Goal: Task Accomplishment & Management: Manage account settings

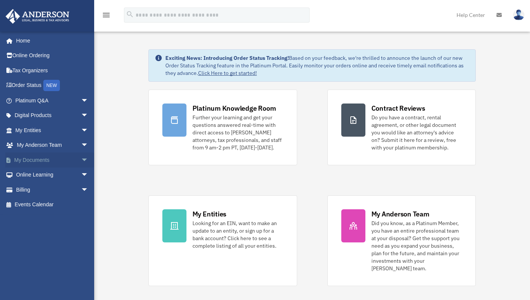
click at [50, 160] on link "My Documents arrow_drop_down" at bounding box center [52, 160] width 95 height 15
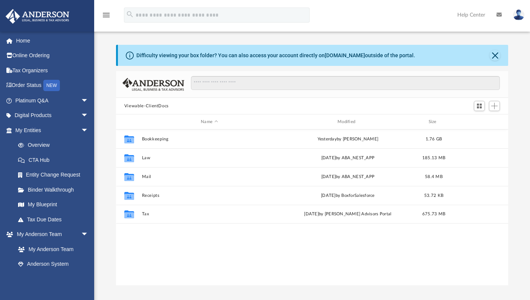
scroll to position [165, 386]
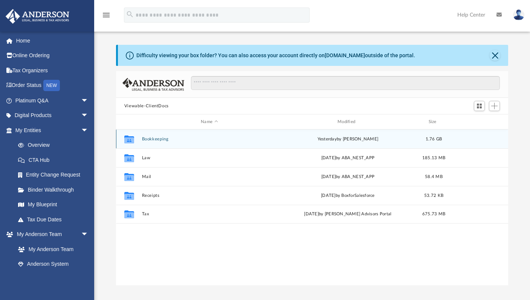
click at [162, 139] on button "Bookkeeping" at bounding box center [209, 139] width 135 height 5
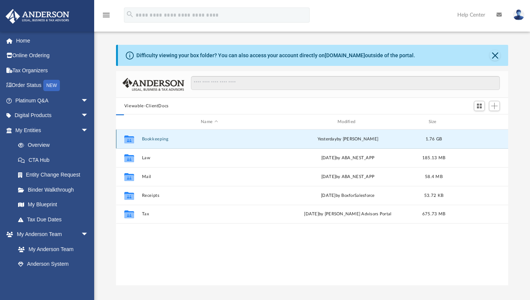
click at [162, 139] on button "Bookkeeping" at bounding box center [209, 139] width 135 height 5
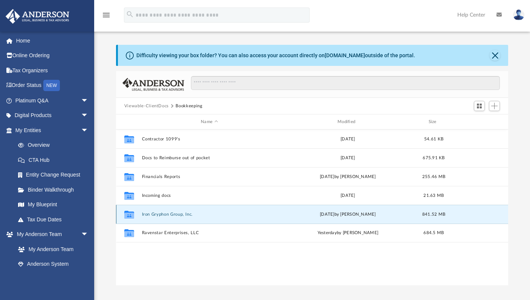
click at [180, 213] on button "Iron Gryphon Group, Inc." at bounding box center [209, 214] width 135 height 5
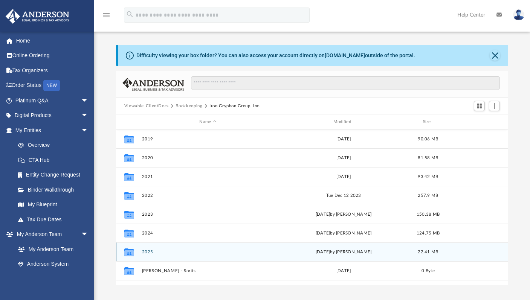
click at [186, 251] on button "2025" at bounding box center [208, 252] width 132 height 5
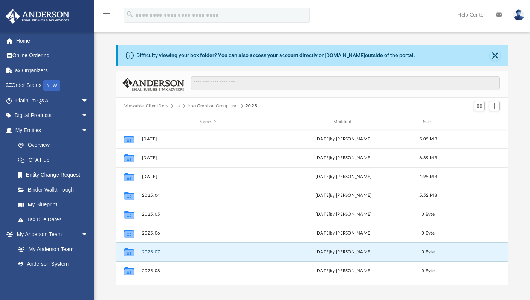
click at [187, 250] on button "2025.07" at bounding box center [208, 252] width 132 height 5
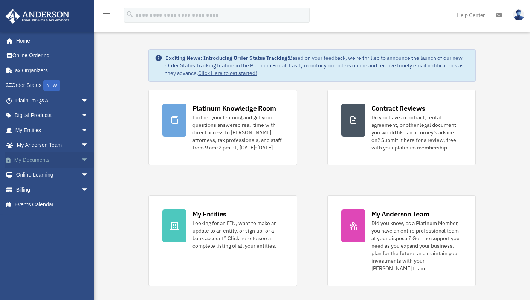
click at [38, 157] on link "My Documents arrow_drop_down" at bounding box center [52, 160] width 95 height 15
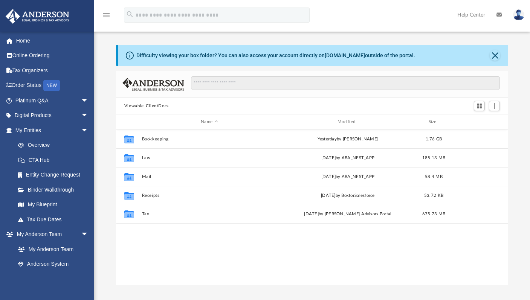
scroll to position [165, 386]
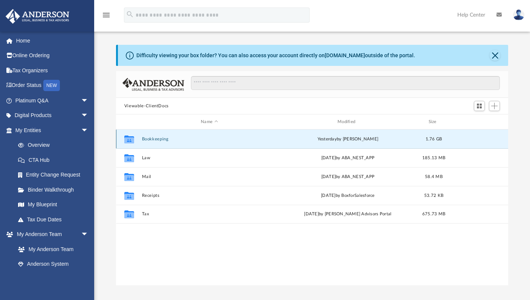
click at [165, 140] on button "Bookkeeping" at bounding box center [209, 139] width 135 height 5
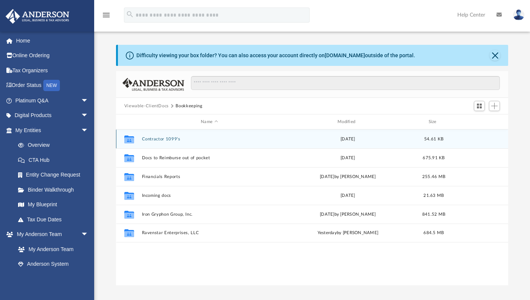
click at [165, 140] on button "Contractor 1099's" at bounding box center [209, 139] width 135 height 5
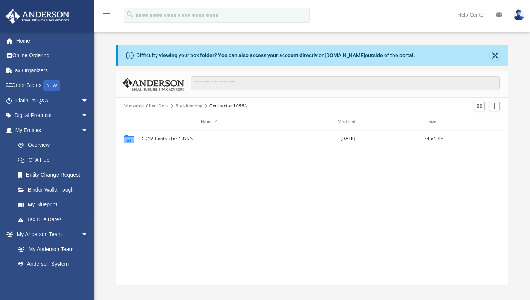
click at [196, 107] on button "Bookkeeping" at bounding box center [188, 106] width 27 height 7
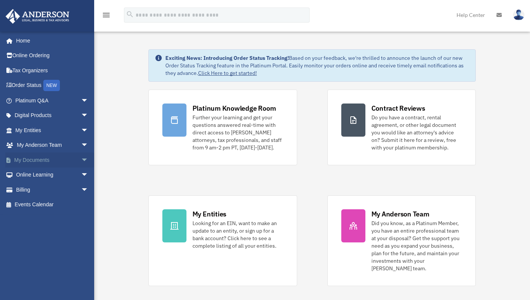
click at [44, 165] on link "My Documents arrow_drop_down" at bounding box center [52, 160] width 95 height 15
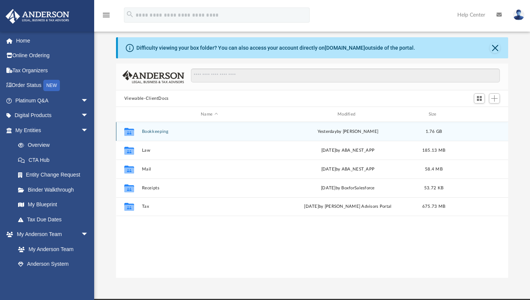
scroll to position [10, 0]
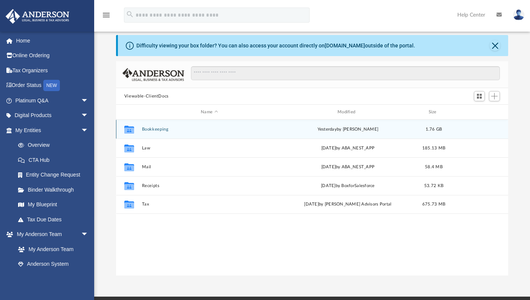
click at [160, 126] on div "Collaborated Folder Bookkeeping [DATE] by [PERSON_NAME] 1.76 GB" at bounding box center [312, 129] width 392 height 19
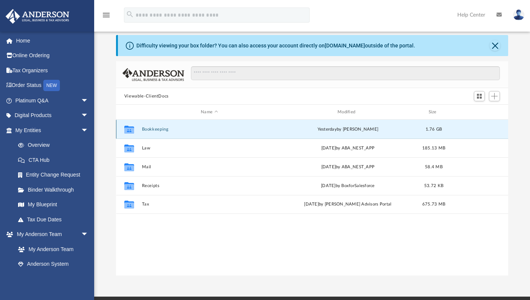
click at [160, 126] on div "Collaborated Folder Bookkeeping yesterday by Patrik Kusek 1.76 GB" at bounding box center [312, 129] width 392 height 19
click at [161, 127] on button "Bookkeeping" at bounding box center [209, 129] width 135 height 5
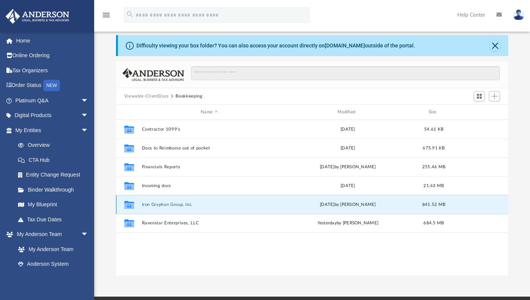
click at [182, 203] on button "Iron Gryphon Group, Inc." at bounding box center [209, 204] width 135 height 5
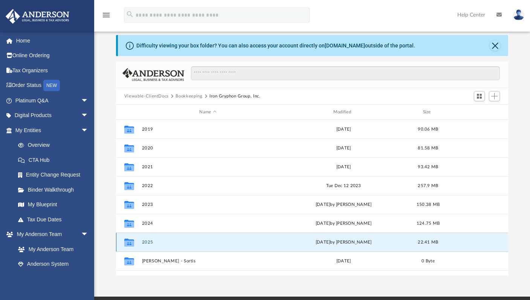
click at [151, 241] on button "2025" at bounding box center [208, 242] width 132 height 5
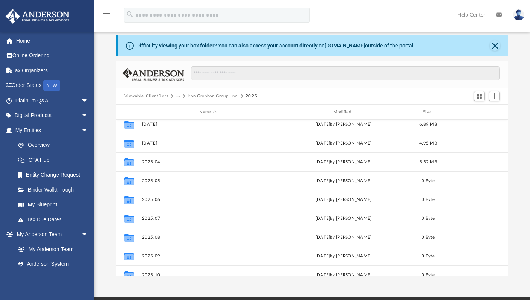
scroll to position [25, 0]
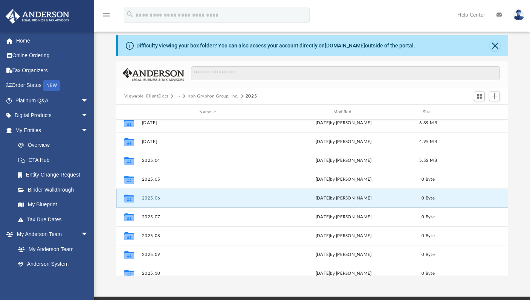
click at [155, 199] on button "2025.06" at bounding box center [208, 198] width 132 height 5
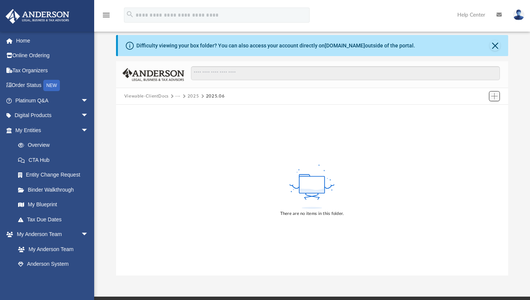
click at [494, 98] on span "Add" at bounding box center [494, 96] width 6 height 6
click at [481, 112] on li "Upload" at bounding box center [483, 111] width 24 height 8
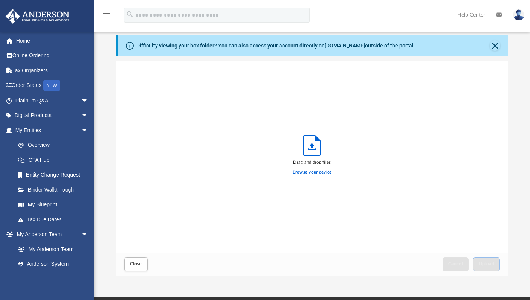
scroll to position [185, 386]
click at [322, 173] on label "Browse your device" at bounding box center [312, 172] width 39 height 7
click at [0, 0] on input "Browse your device" at bounding box center [0, 0] width 0 height 0
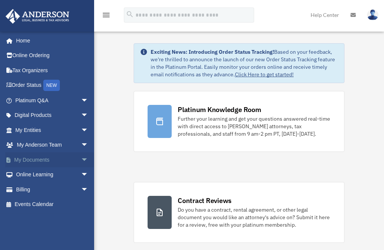
click at [38, 160] on link "My Documents arrow_drop_down" at bounding box center [52, 160] width 95 height 15
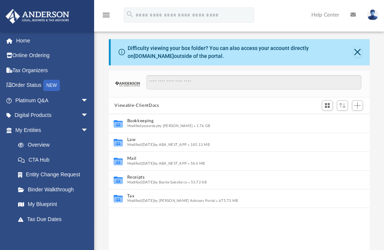
scroll to position [165, 255]
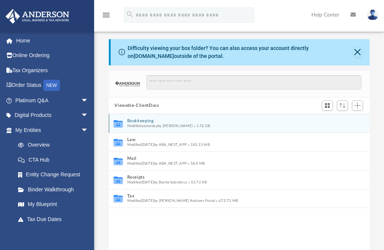
click at [116, 123] on icon "grid" at bounding box center [117, 124] width 9 height 8
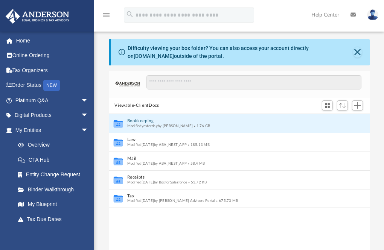
click at [116, 123] on icon "grid" at bounding box center [117, 124] width 9 height 8
click at [136, 120] on button "Bookkeeping" at bounding box center [234, 121] width 214 height 5
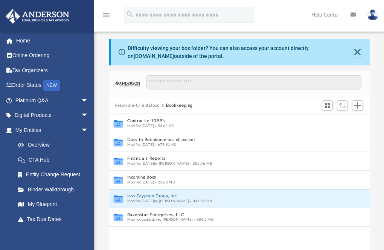
click at [160, 196] on button "Iron Gryphon Group, Inc." at bounding box center [234, 196] width 214 height 5
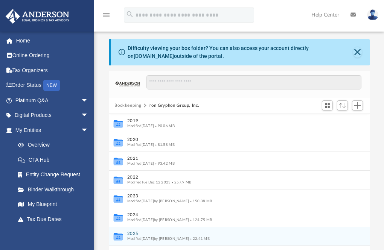
click at [132, 232] on button "2025" at bounding box center [234, 234] width 214 height 5
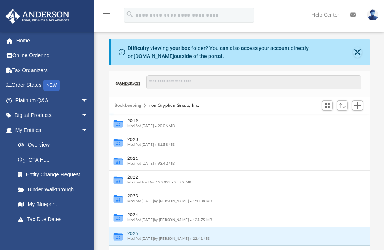
click at [132, 232] on button "2025" at bounding box center [234, 234] width 214 height 5
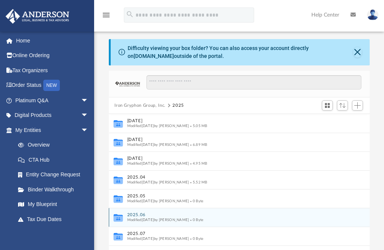
click at [138, 215] on button "2025.06" at bounding box center [231, 215] width 209 height 5
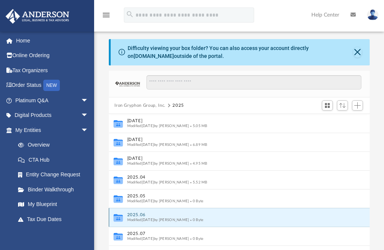
click at [138, 215] on button "2025.06" at bounding box center [231, 215] width 209 height 5
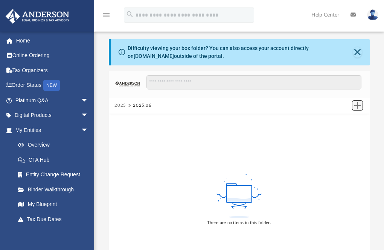
click at [356, 105] on span "Add" at bounding box center [357, 105] width 6 height 6
click at [341, 118] on li "Upload" at bounding box center [347, 120] width 24 height 8
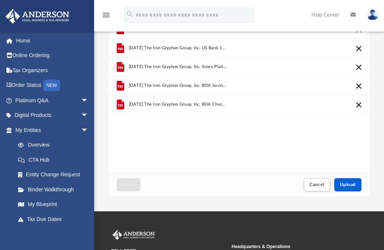
scroll to position [88, 0]
click at [349, 185] on span "Upload" at bounding box center [348, 185] width 16 height 5
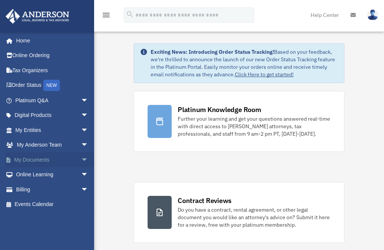
click at [52, 158] on link "My Documents arrow_drop_down" at bounding box center [52, 160] width 95 height 15
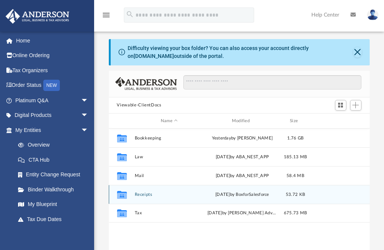
scroll to position [165, 255]
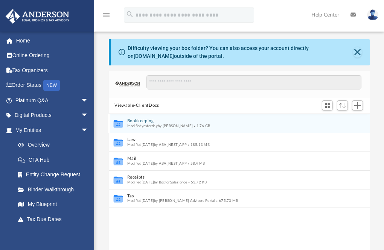
click at [145, 121] on button "Bookkeeping" at bounding box center [234, 121] width 214 height 5
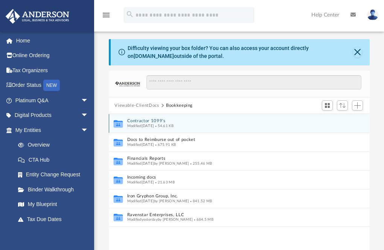
click at [145, 121] on button "Contractor 1099's" at bounding box center [234, 121] width 214 height 5
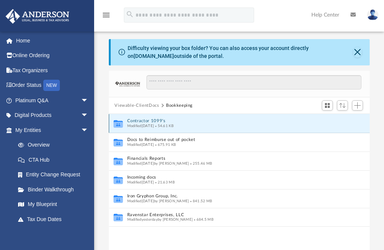
click at [145, 121] on button "Contractor 1099's" at bounding box center [234, 121] width 214 height 5
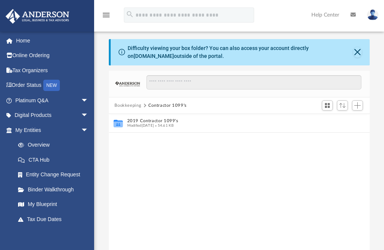
click at [136, 102] on button "Bookkeeping" at bounding box center [127, 105] width 27 height 7
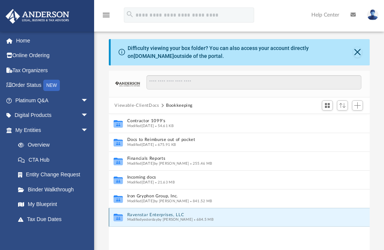
click at [151, 215] on button "Ravenstar Enterprises, LLC" at bounding box center [234, 215] width 214 height 5
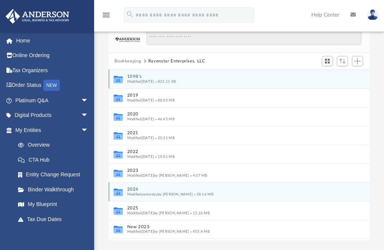
scroll to position [48, 0]
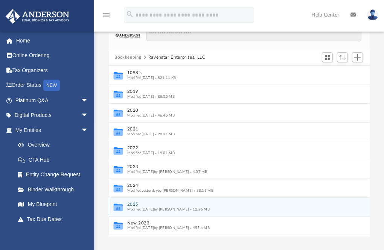
click at [134, 205] on button "2025" at bounding box center [234, 205] width 214 height 5
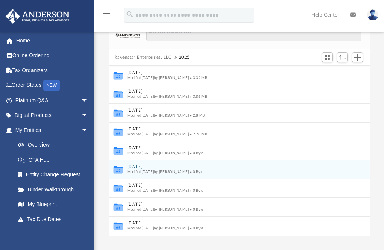
click at [141, 166] on button "06 June" at bounding box center [231, 167] width 209 height 5
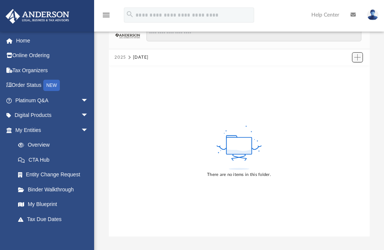
click at [358, 58] on span "Add" at bounding box center [357, 57] width 6 height 6
click at [349, 72] on li "Upload" at bounding box center [347, 72] width 24 height 8
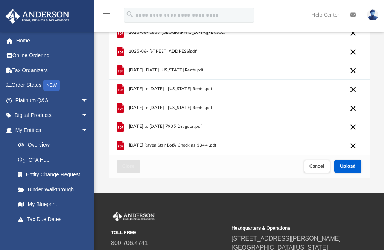
scroll to position [122, 0]
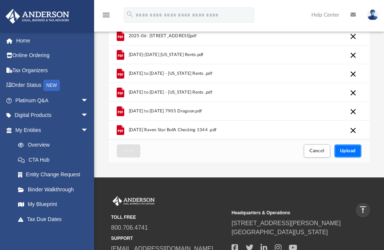
click at [348, 147] on button "Upload" at bounding box center [347, 151] width 27 height 13
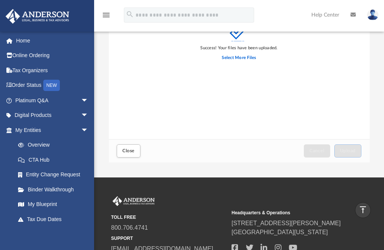
scroll to position [0, 0]
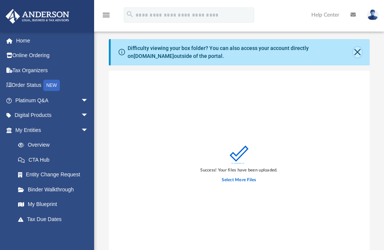
click at [358, 52] on button "Close" at bounding box center [357, 52] width 9 height 11
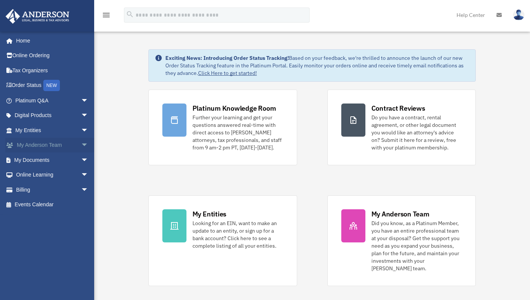
click at [37, 147] on link "My [PERSON_NAME] Team arrow_drop_down" at bounding box center [52, 145] width 95 height 15
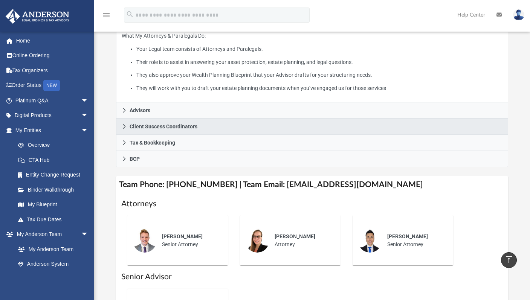
scroll to position [149, 0]
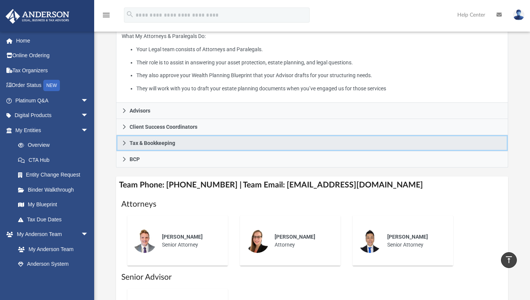
click at [125, 146] on icon at bounding box center [124, 142] width 5 height 5
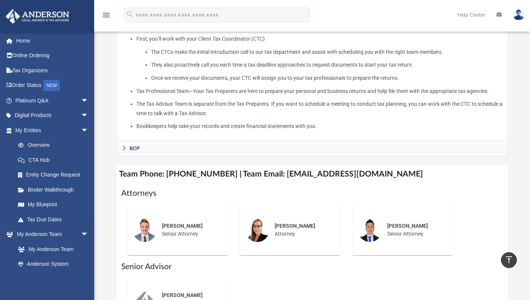
scroll to position [222, 0]
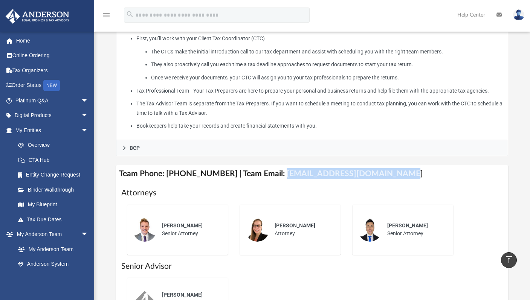
drag, startPoint x: 397, startPoint y: 191, endPoint x: 273, endPoint y: 193, distance: 124.3
click at [273, 182] on h4 "Team Phone: [PHONE_NUMBER] | Team Email: [EMAIL_ADDRESS][DOMAIN_NAME]" at bounding box center [312, 173] width 392 height 17
copy h4 "[EMAIL_ADDRESS][DOMAIN_NAME]"
